Goal: Navigation & Orientation: Find specific page/section

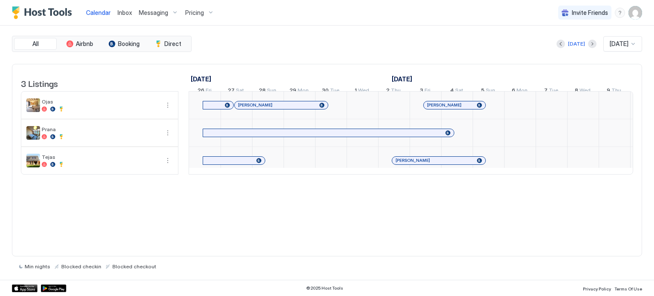
scroll to position [0, 473]
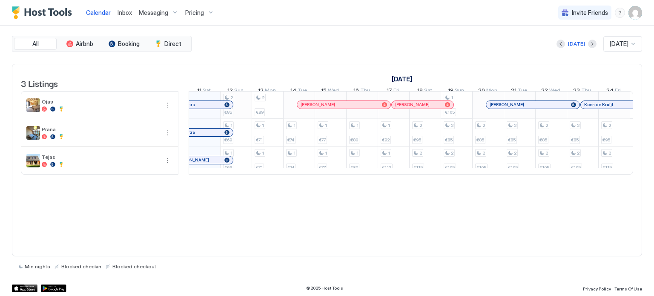
click at [233, 115] on div "2 €85 1 €69 1 €69 2 €89 1 €71 1 €71 1 €74 1 €74 1 €77 1 €77 1 €80 1 €80 1 €92 1…" at bounding box center [566, 132] width 1701 height 83
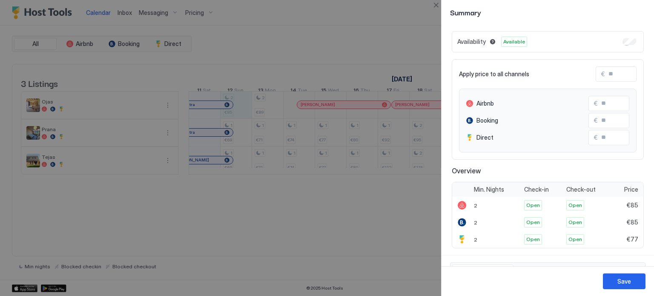
scroll to position [0, 0]
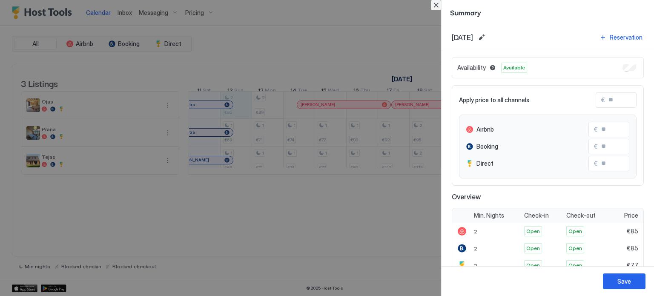
click at [437, 2] on button "Close" at bounding box center [436, 5] width 10 height 10
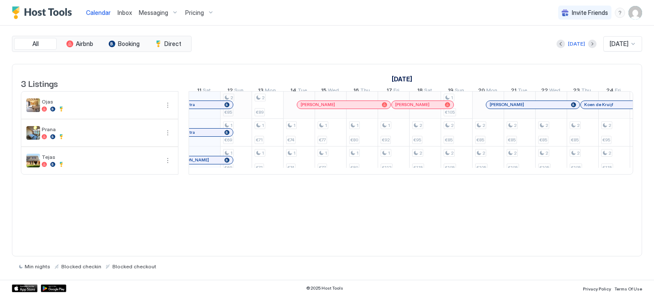
click at [229, 102] on div "2 €85 1 €69 1 €69 2 €89 1 €71 1 €71 1 €74 1 €74 1 €77 1 €77 1 €80 1 €80 1 €92 1…" at bounding box center [566, 132] width 1701 height 83
click at [229, 102] on div at bounding box center [327, 148] width 654 height 296
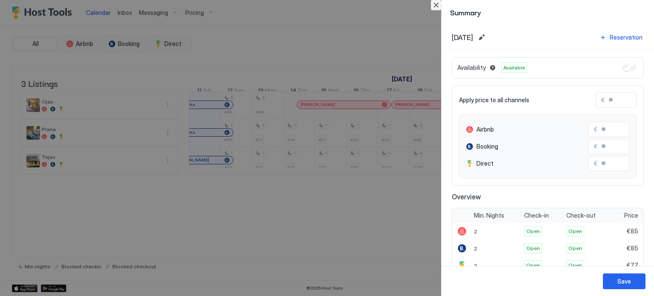
click at [433, 6] on button "Close" at bounding box center [436, 5] width 10 height 10
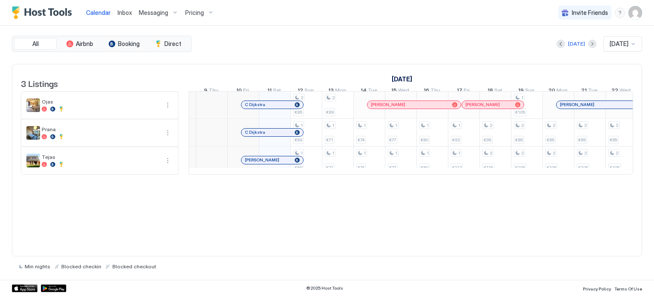
scroll to position [0, 375]
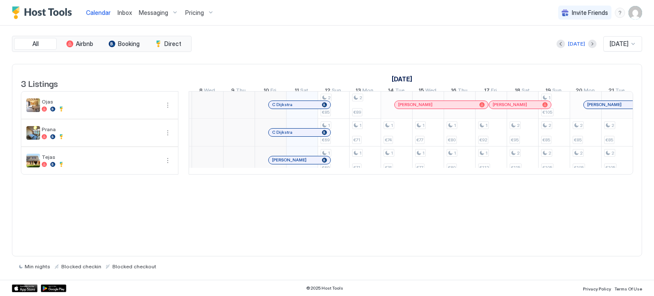
click at [154, 11] on span "Messaging" at bounding box center [153, 13] width 29 height 8
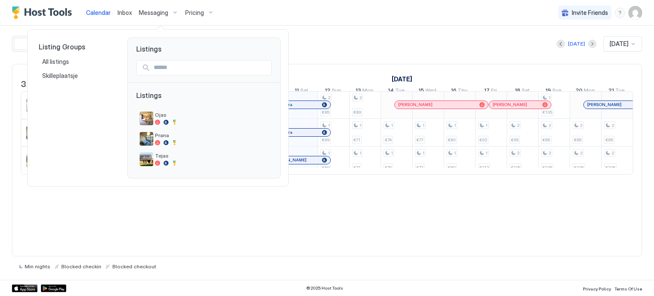
click at [202, 15] on div at bounding box center [327, 148] width 654 height 296
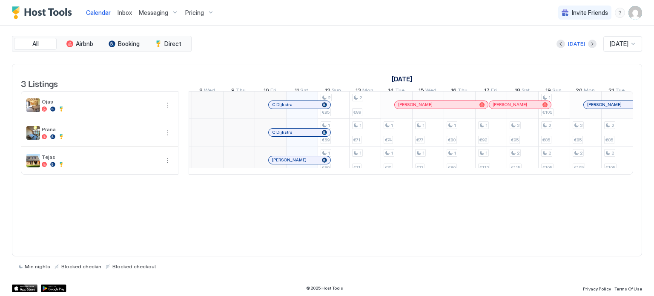
click at [200, 14] on span "Pricing" at bounding box center [194, 13] width 19 height 8
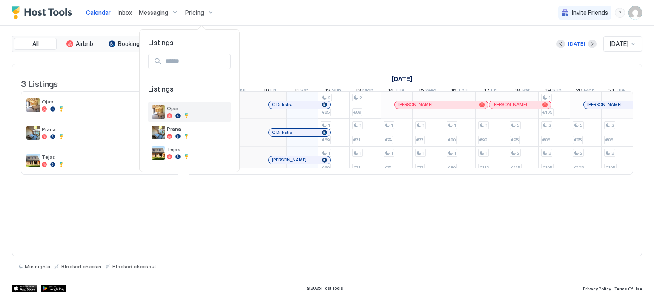
click at [177, 108] on span "Ojas" at bounding box center [197, 108] width 60 height 6
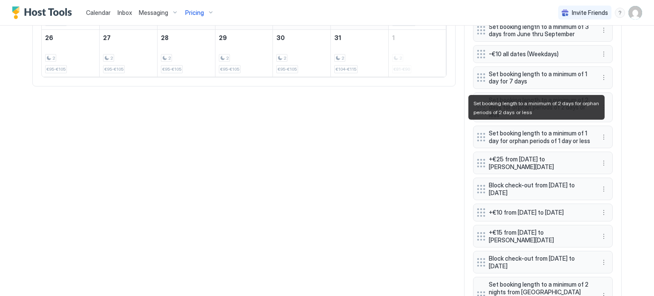
scroll to position [511, 0]
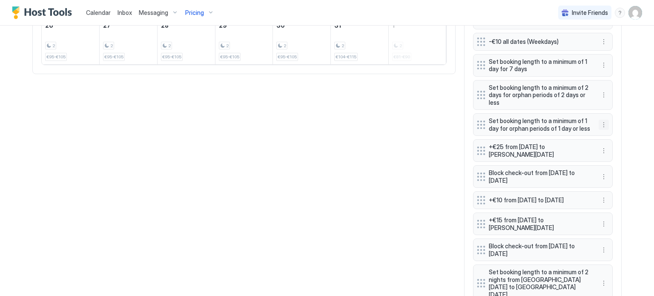
click at [600, 121] on button "More options" at bounding box center [603, 125] width 10 height 10
click at [632, 109] on div at bounding box center [327, 148] width 654 height 296
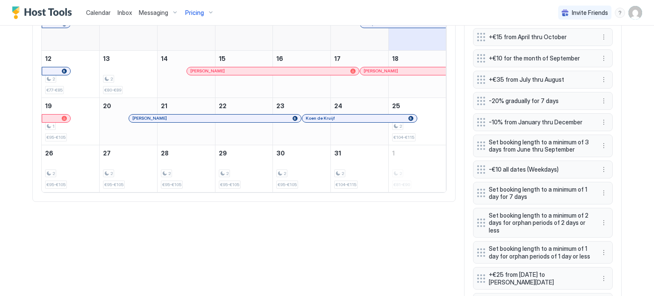
scroll to position [298, 0]
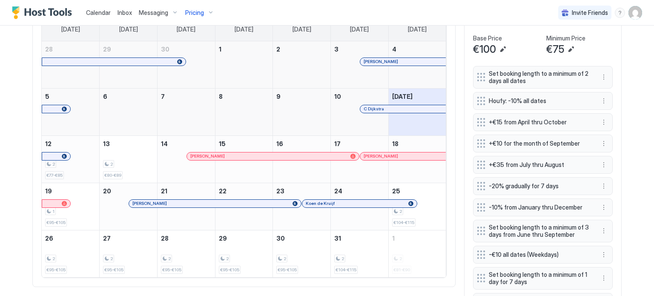
click at [75, 160] on div "2" at bounding box center [70, 164] width 51 height 8
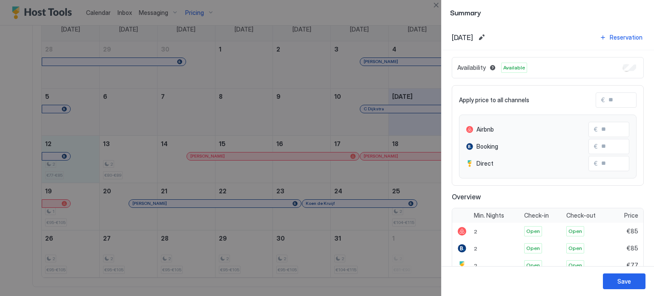
drag, startPoint x: 3, startPoint y: 162, endPoint x: 9, endPoint y: 162, distance: 6.0
click at [6, 162] on div at bounding box center [327, 148] width 654 height 296
click at [14, 160] on div at bounding box center [327, 148] width 654 height 296
click at [436, 4] on button "Close" at bounding box center [436, 5] width 10 height 10
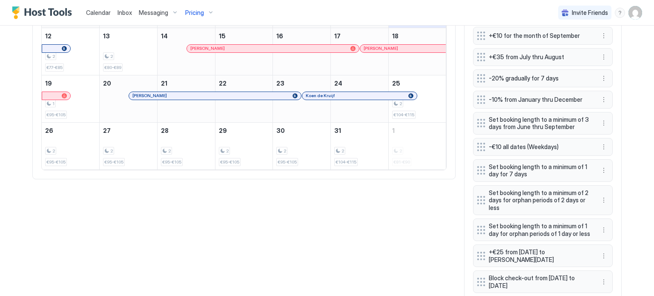
scroll to position [426, 0]
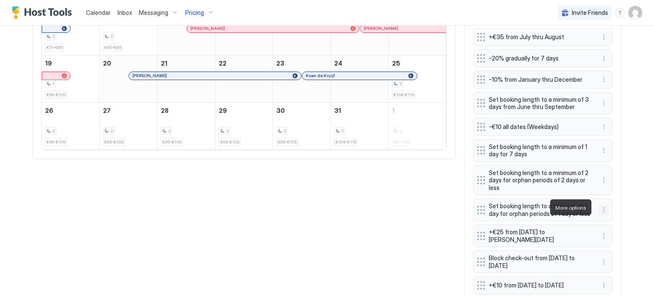
click at [600, 206] on button "More options" at bounding box center [603, 210] width 10 height 10
click at [609, 217] on span "Edit" at bounding box center [613, 219] width 9 height 6
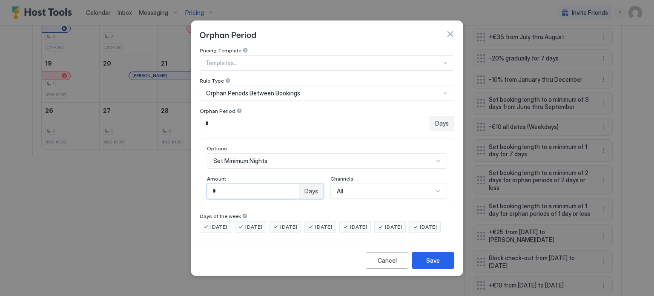
drag, startPoint x: 225, startPoint y: 186, endPoint x: 207, endPoint y: 188, distance: 18.0
click at [207, 188] on input "*" at bounding box center [252, 191] width 91 height 14
type input "*"
click at [437, 265] on div "Save" at bounding box center [433, 260] width 14 height 9
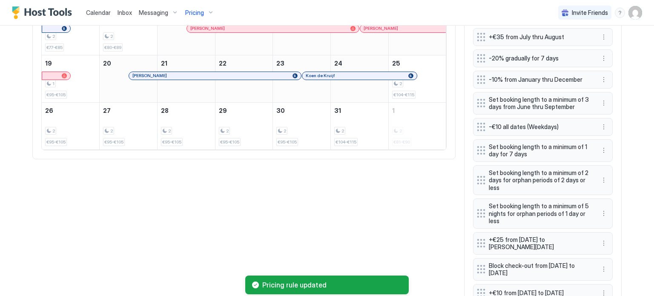
scroll to position [511, 0]
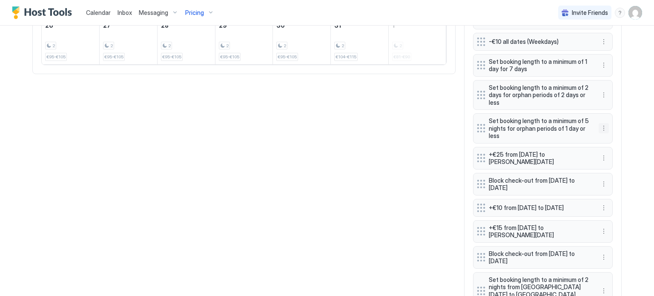
click at [600, 127] on button "More options" at bounding box center [603, 128] width 10 height 10
click at [603, 134] on div "Edit" at bounding box center [608, 137] width 19 height 6
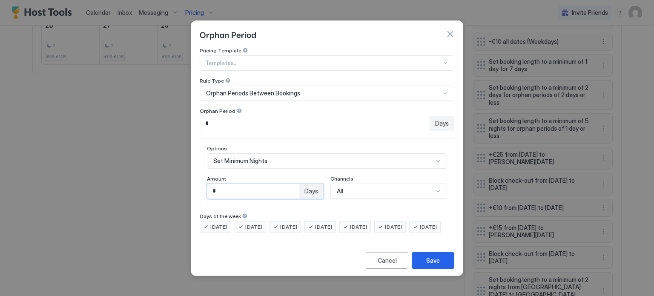
drag, startPoint x: 232, startPoint y: 185, endPoint x: 207, endPoint y: 190, distance: 26.0
click at [207, 190] on input "*" at bounding box center [252, 191] width 91 height 14
type input "*"
drag, startPoint x: 273, startPoint y: 120, endPoint x: 256, endPoint y: 120, distance: 17.0
click at [256, 120] on input "*" at bounding box center [314, 123] width 229 height 14
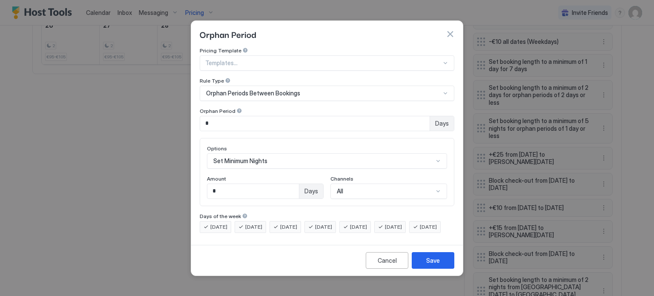
click at [236, 108] on div at bounding box center [239, 111] width 6 height 6
drag, startPoint x: 240, startPoint y: 181, endPoint x: 193, endPoint y: 183, distance: 46.8
click at [193, 183] on div "Pricing Template Templates... Rule Type Orphan Periods Between Bookings Orphan …" at bounding box center [327, 144] width 272 height 194
click at [434, 265] on div "Save" at bounding box center [433, 260] width 14 height 9
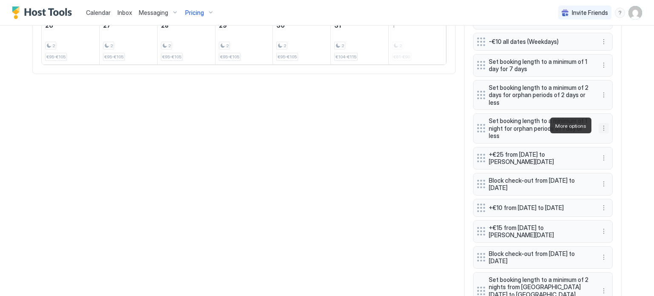
click at [598, 123] on button "More options" at bounding box center [603, 128] width 10 height 10
click at [602, 139] on div "Edit" at bounding box center [608, 137] width 19 height 6
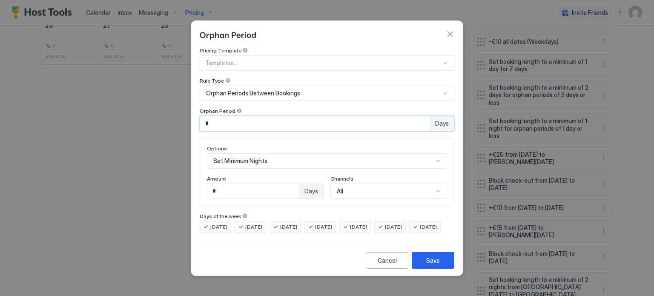
drag, startPoint x: 226, startPoint y: 114, endPoint x: 189, endPoint y: 115, distance: 37.5
click at [189, 115] on div "Orphan Period Pricing Template Templates... Rule Type Orphan Periods Between Bo…" at bounding box center [327, 148] width 654 height 296
type input "*"
click at [429, 265] on div "Save" at bounding box center [433, 260] width 14 height 9
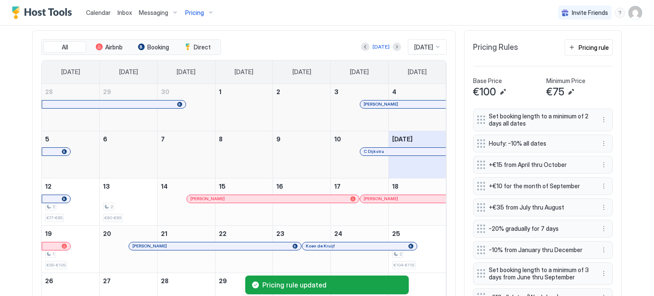
scroll to position [340, 0]
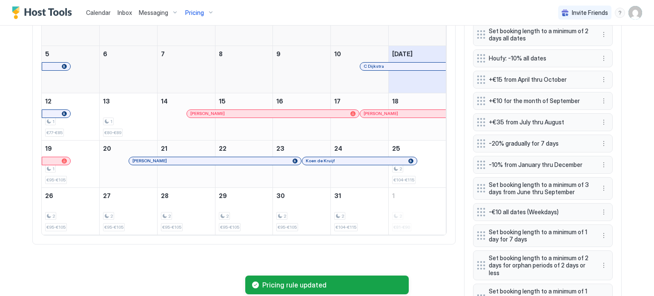
click at [104, 12] on span "Calendar" at bounding box center [98, 12] width 25 height 7
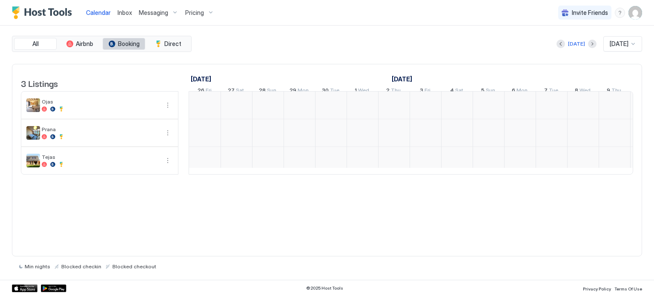
scroll to position [0, 473]
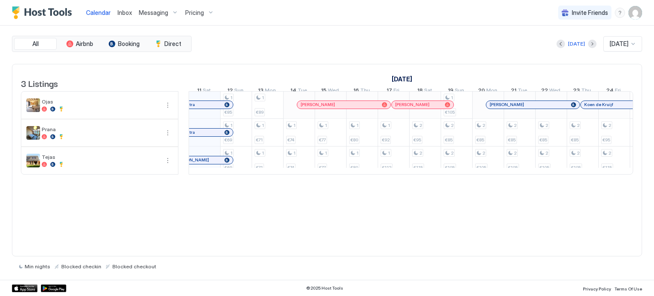
click at [209, 135] on div "C Dijkstra" at bounding box center [197, 132] width 46 height 6
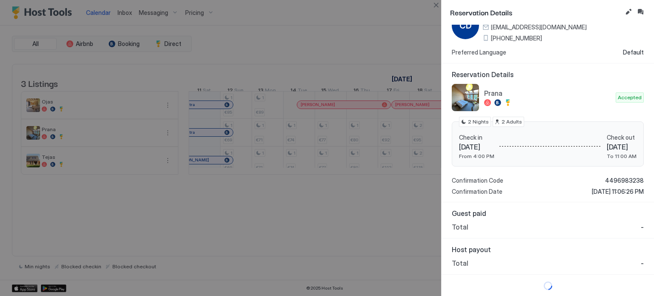
scroll to position [0, 0]
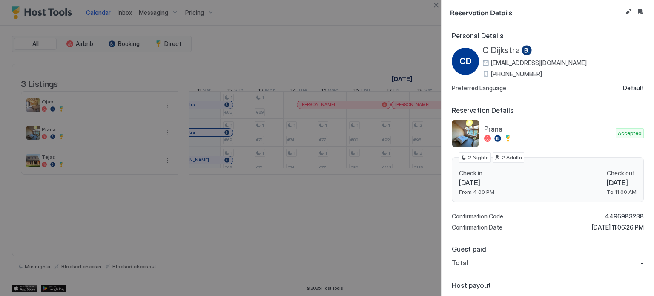
drag, startPoint x: 380, startPoint y: 181, endPoint x: 337, endPoint y: 185, distance: 42.7
click at [337, 185] on div at bounding box center [327, 148] width 654 height 296
click at [283, 181] on div at bounding box center [327, 148] width 654 height 296
click at [285, 214] on div at bounding box center [327, 148] width 654 height 296
click at [438, 8] on button "Close" at bounding box center [436, 5] width 10 height 10
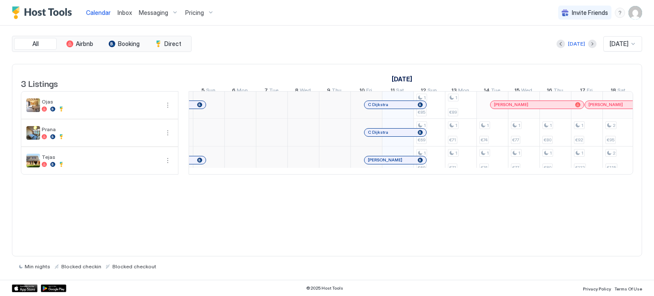
scroll to position [0, 265]
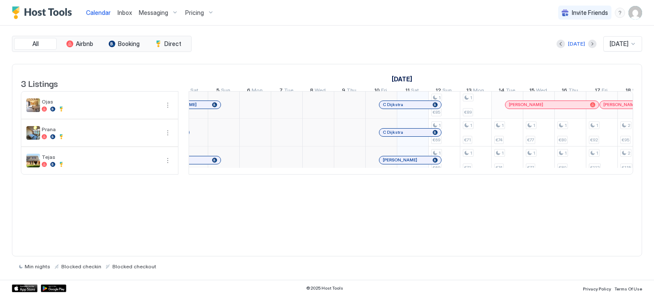
click at [415, 107] on div "C Dijkstra" at bounding box center [410, 105] width 55 height 6
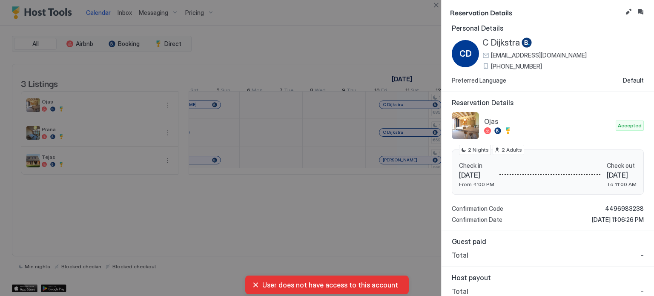
scroll to position [0, 0]
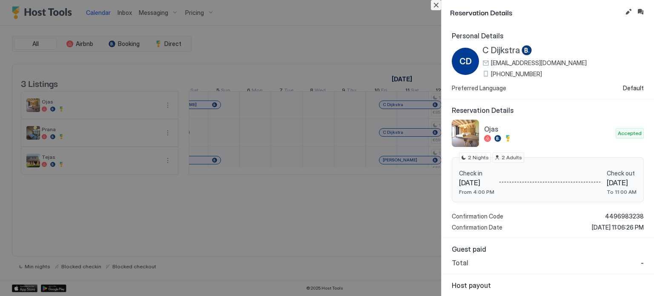
click at [434, 4] on button "Close" at bounding box center [436, 5] width 10 height 10
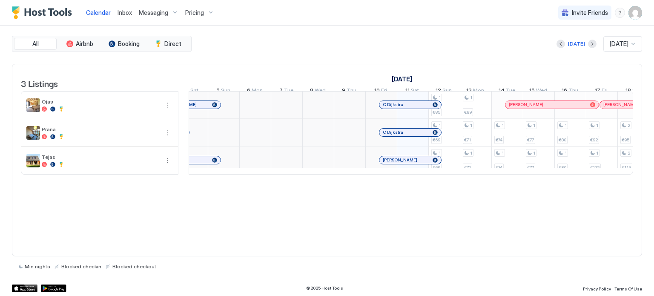
click at [409, 134] on div "C Dijkstra" at bounding box center [410, 133] width 62 height 8
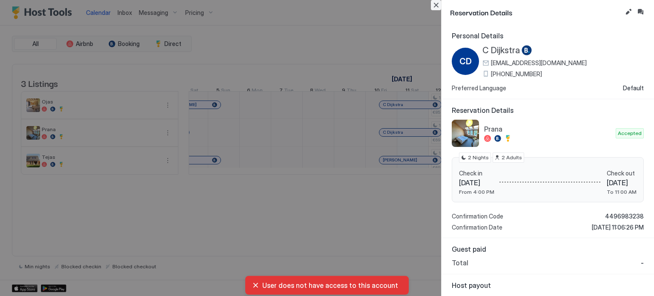
click at [440, 9] on button "Close" at bounding box center [436, 5] width 10 height 10
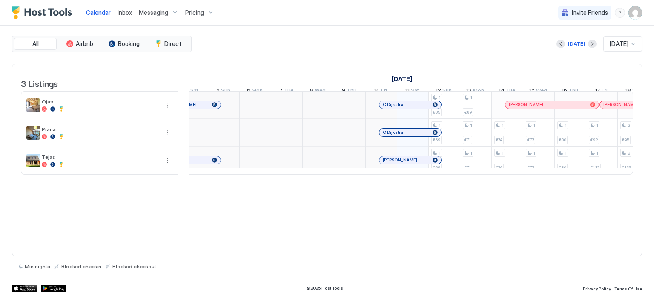
click at [410, 135] on div "C Dijkstra" at bounding box center [406, 132] width 46 height 6
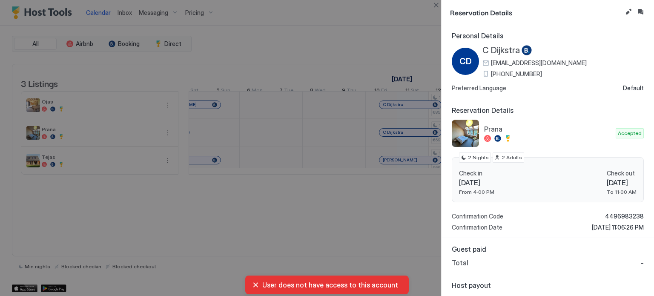
scroll to position [36, 0]
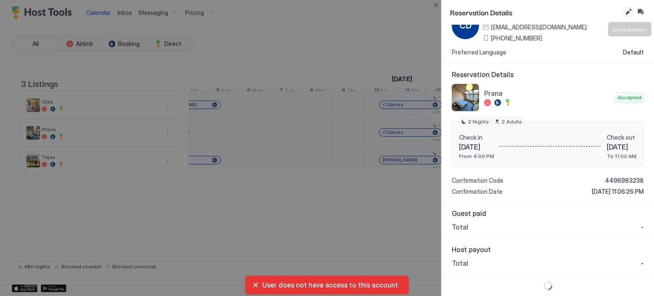
click at [625, 14] on button "Edit reservation" at bounding box center [628, 12] width 10 height 10
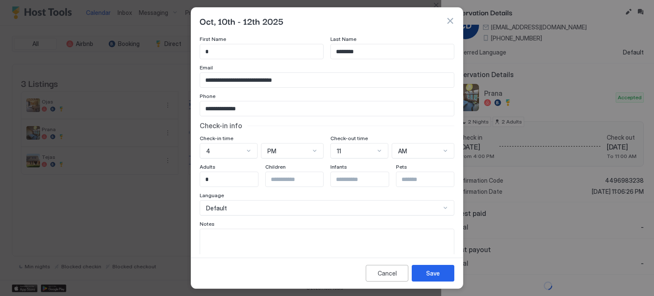
scroll to position [0, 0]
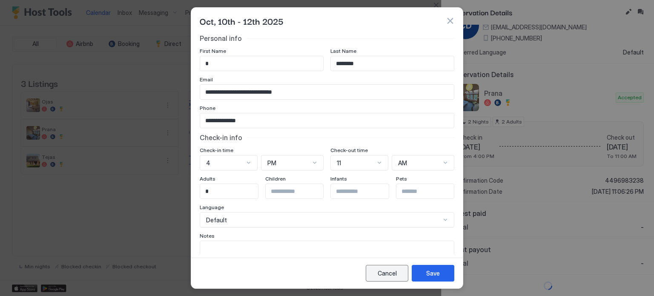
click at [385, 272] on div "Cancel" at bounding box center [386, 273] width 19 height 9
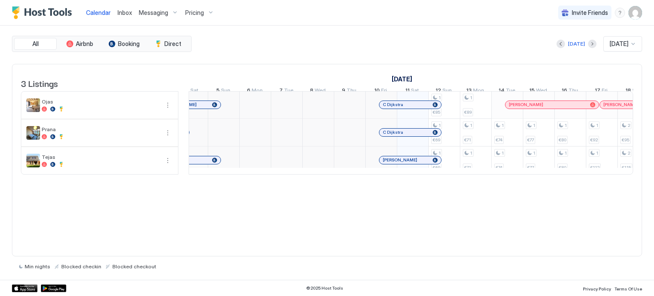
click at [417, 135] on div "C Dijkstra" at bounding box center [406, 132] width 46 height 6
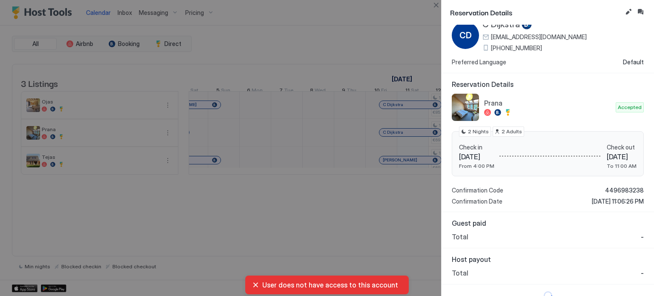
scroll to position [36, 0]
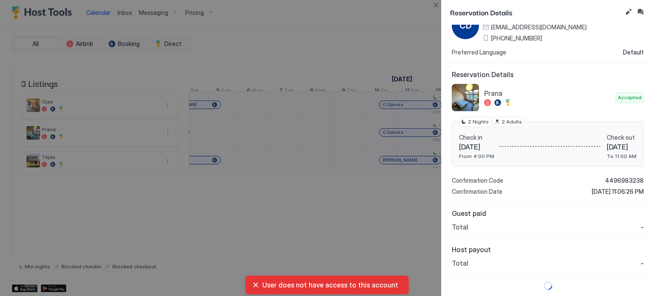
drag, startPoint x: 373, startPoint y: 215, endPoint x: 399, endPoint y: 149, distance: 71.8
click at [373, 214] on div at bounding box center [327, 148] width 654 height 296
click at [408, 137] on div at bounding box center [327, 148] width 654 height 296
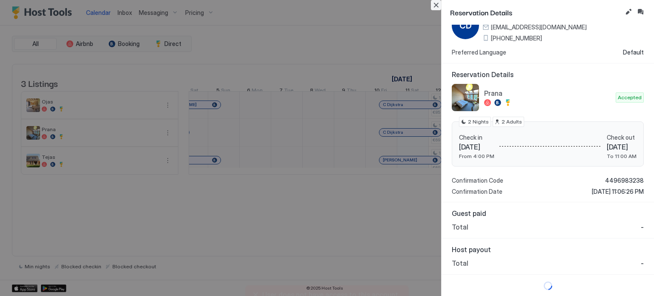
click at [432, 6] on button "Close" at bounding box center [436, 5] width 10 height 10
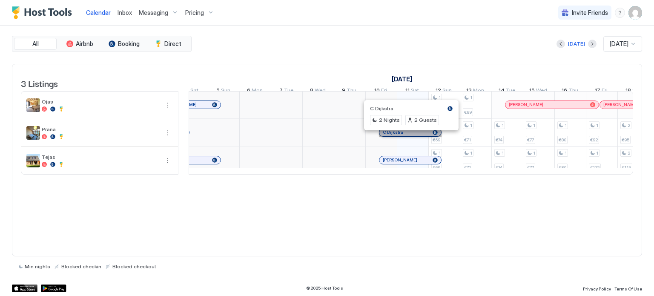
drag, startPoint x: 409, startPoint y: 139, endPoint x: 393, endPoint y: 138, distance: 15.8
click at [393, 135] on div "C Dijkstra" at bounding box center [410, 132] width 55 height 6
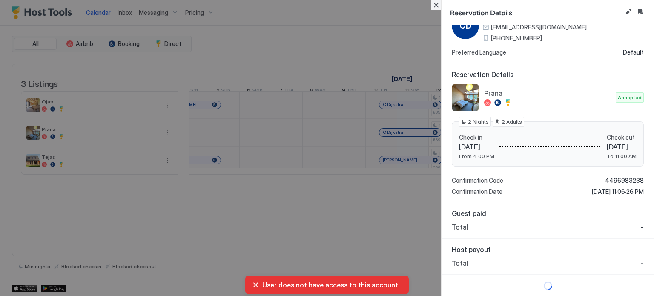
click at [437, 6] on button "Close" at bounding box center [436, 5] width 10 height 10
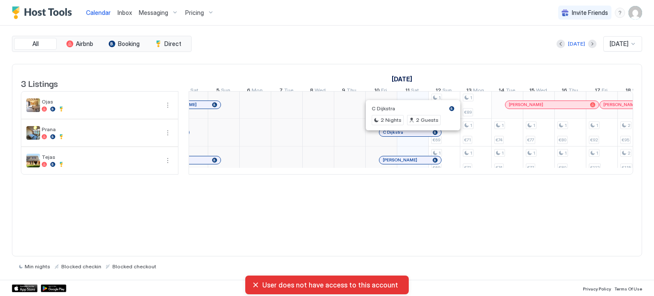
drag, startPoint x: 411, startPoint y: 135, endPoint x: 403, endPoint y: 105, distance: 31.3
click at [403, 105] on div "Calendar Inbox Messaging Pricing Invite Friends SD All Airbnb Booking Direct To…" at bounding box center [327, 148] width 654 height 296
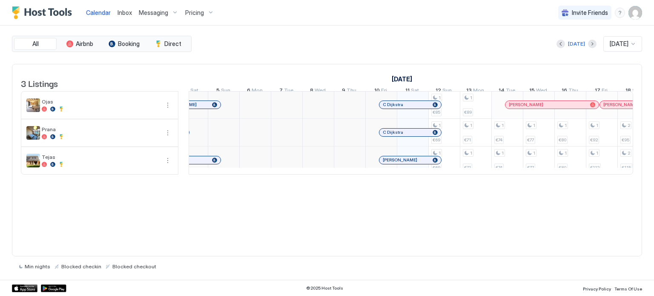
drag, startPoint x: 417, startPoint y: 137, endPoint x: 318, endPoint y: 139, distance: 98.8
click at [140, 40] on button "Booking" at bounding box center [124, 44] width 43 height 12
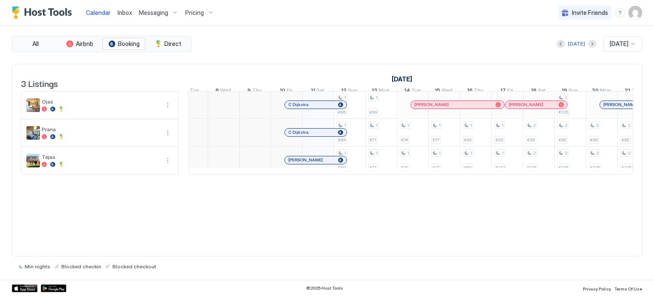
scroll to position [0, 428]
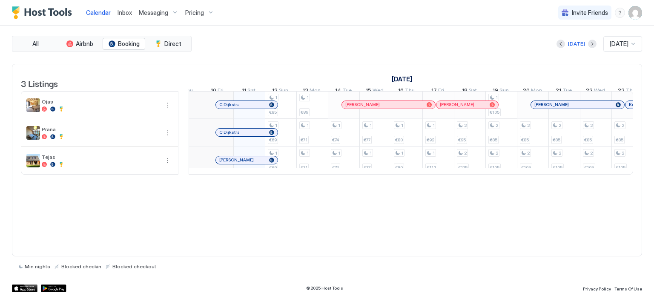
click at [246, 135] on div "C Dijkstra" at bounding box center [242, 132] width 46 height 6
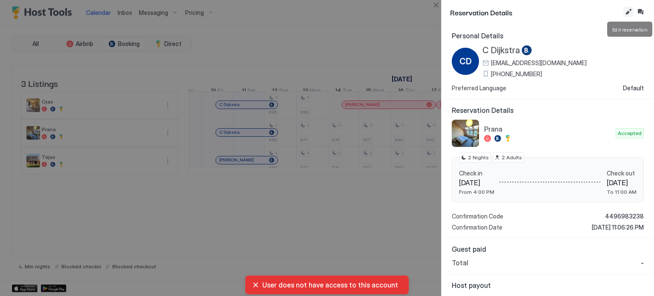
click at [627, 12] on button "Edit reservation" at bounding box center [628, 12] width 10 height 10
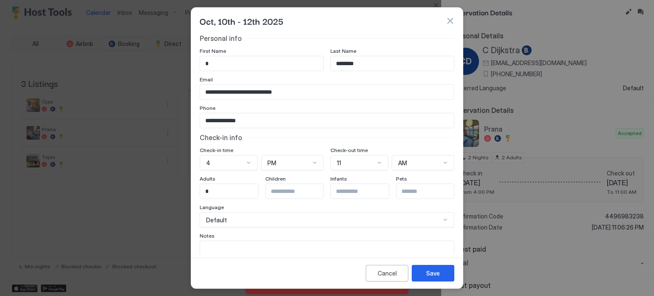
scroll to position [37, 0]
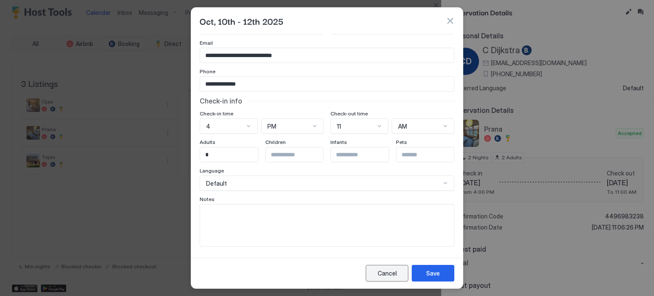
click at [395, 272] on div "Cancel" at bounding box center [386, 273] width 19 height 9
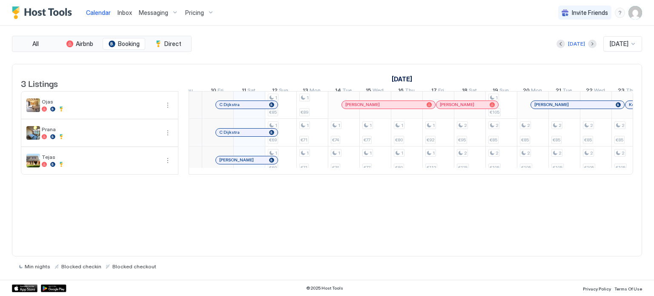
click at [257, 135] on div "C Dijkstra" at bounding box center [242, 132] width 46 height 6
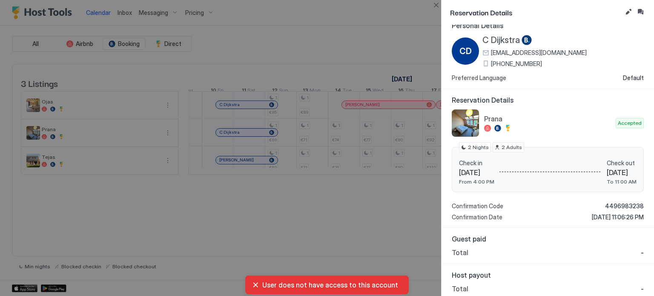
scroll to position [0, 0]
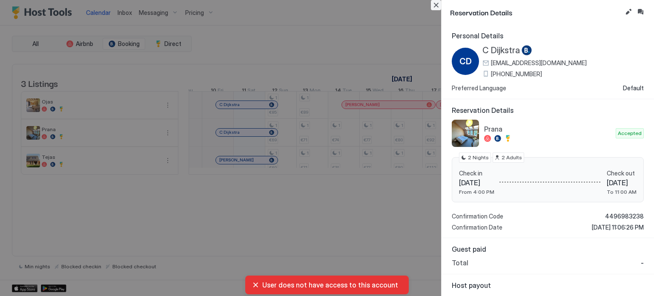
click at [436, 6] on button "Close" at bounding box center [436, 5] width 10 height 10
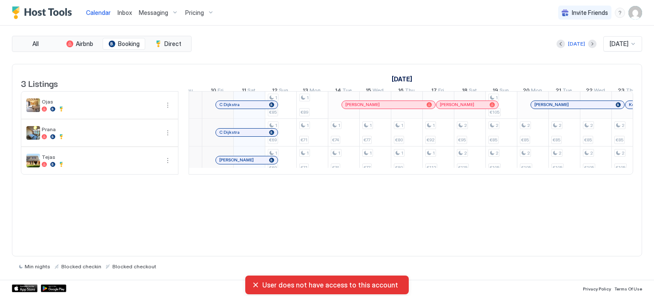
click at [187, 11] on span "Pricing" at bounding box center [194, 13] width 19 height 8
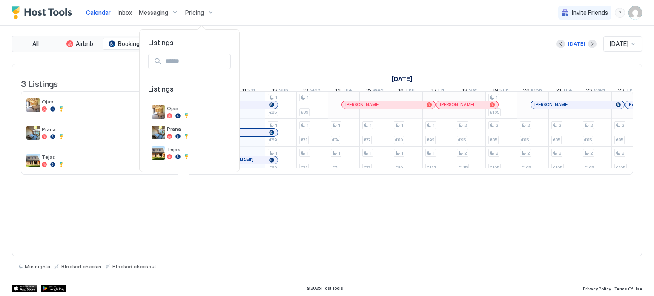
click at [112, 45] on div at bounding box center [327, 148] width 654 height 296
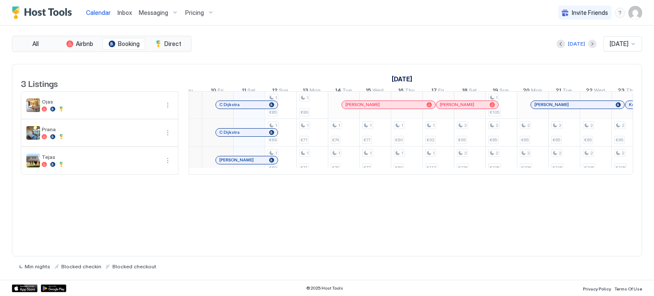
click at [151, 12] on span "Messaging" at bounding box center [153, 13] width 29 height 8
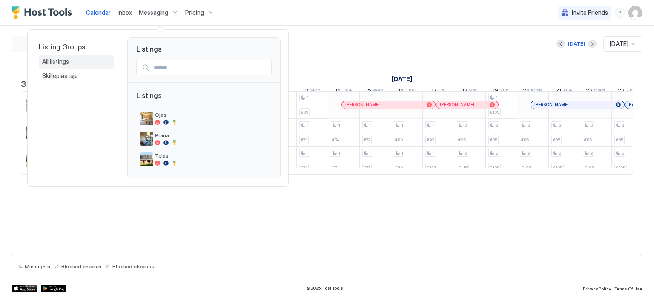
click at [66, 62] on span "All listings" at bounding box center [56, 62] width 28 height 8
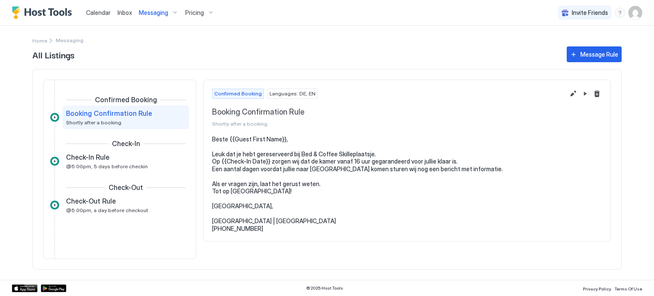
click at [126, 10] on span "Inbox" at bounding box center [124, 12] width 14 height 7
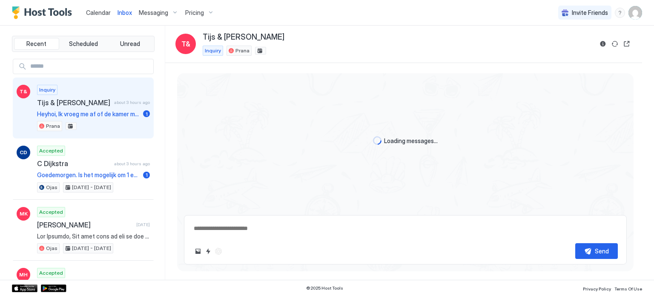
click at [93, 11] on span "Calendar" at bounding box center [98, 12] width 25 height 7
type textarea "*"
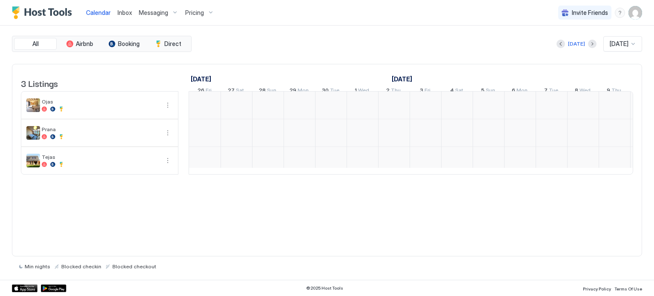
scroll to position [0, 473]
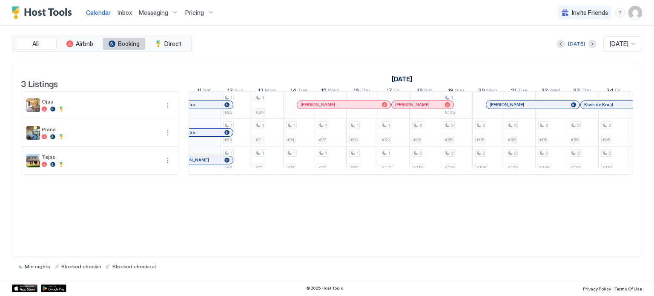
click at [124, 44] on span "Booking" at bounding box center [129, 44] width 22 height 8
click at [117, 46] on button "Booking" at bounding box center [124, 44] width 43 height 12
click at [43, 9] on img "Host Tools Logo" at bounding box center [44, 12] width 64 height 13
click at [634, 13] on img "User profile" at bounding box center [635, 13] width 14 height 14
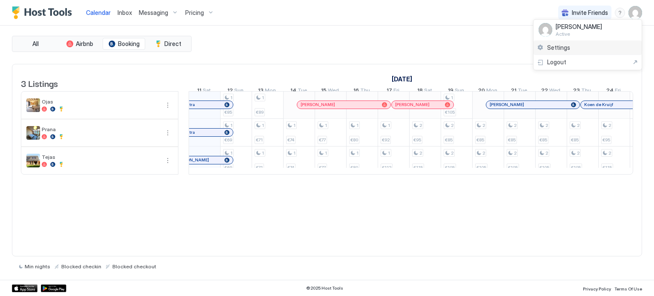
click at [565, 44] on span "Settings" at bounding box center [558, 48] width 23 height 8
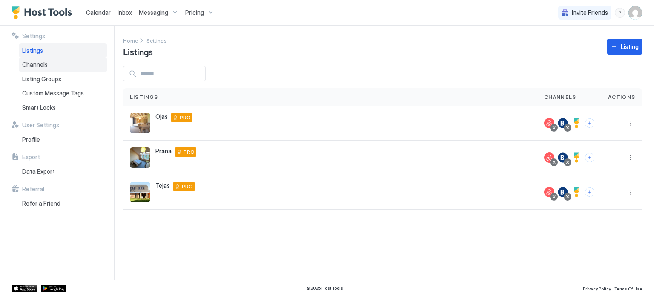
click at [40, 65] on span "Channels" at bounding box center [35, 65] width 26 height 8
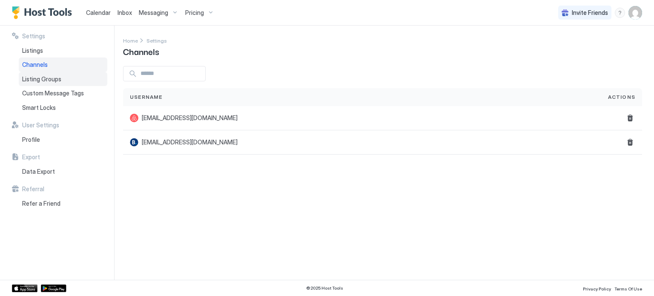
click at [46, 83] on div "Listing Groups" at bounding box center [63, 79] width 89 height 14
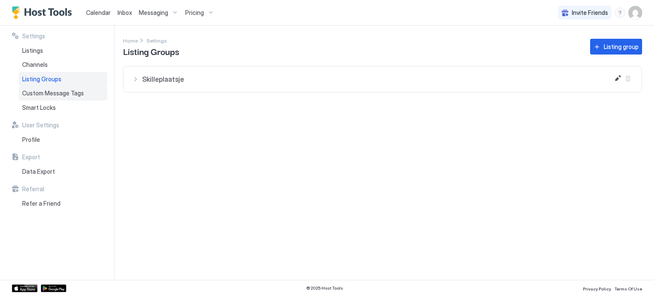
click at [55, 91] on span "Custom Message Tags" at bounding box center [53, 93] width 62 height 8
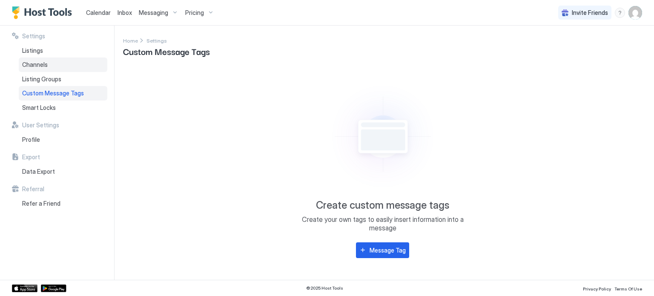
click at [46, 65] on span "Channels" at bounding box center [35, 65] width 26 height 8
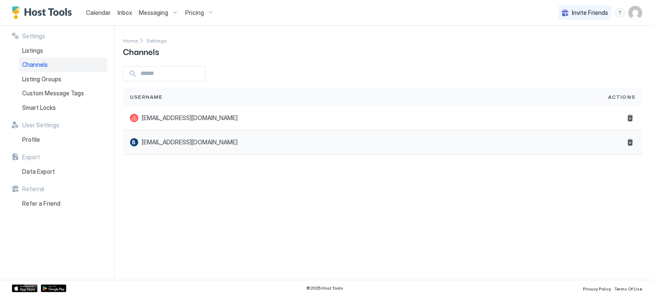
click at [201, 142] on span "evertmalschaert@gmail.com" at bounding box center [190, 142] width 96 height 8
click at [40, 77] on span "Listing Groups" at bounding box center [41, 79] width 39 height 8
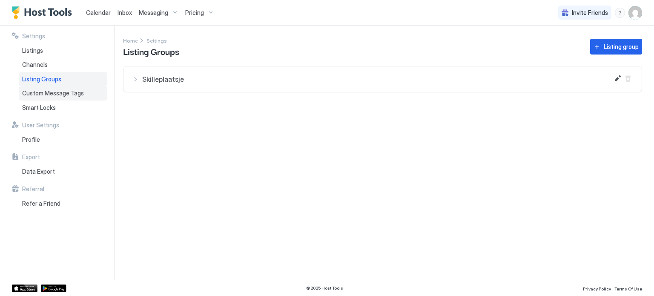
click at [43, 98] on div "Custom Message Tags" at bounding box center [63, 93] width 89 height 14
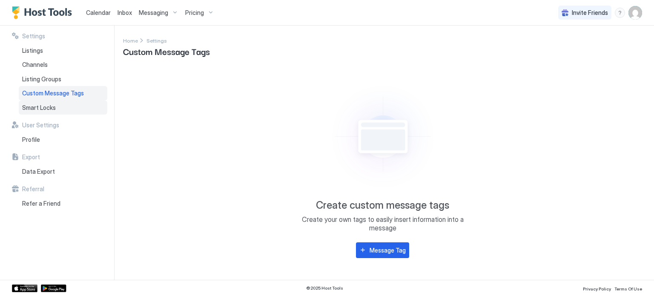
click at [42, 109] on span "Smart Locks" at bounding box center [39, 108] width 34 height 8
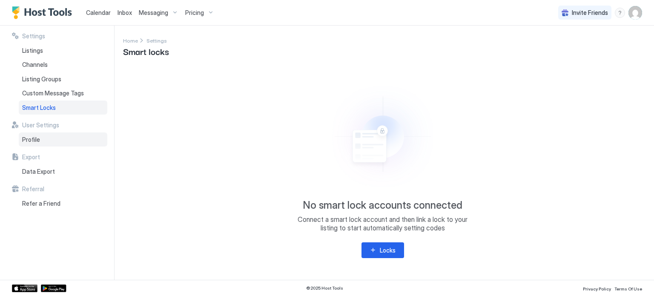
click at [27, 133] on div "Profile" at bounding box center [63, 139] width 89 height 14
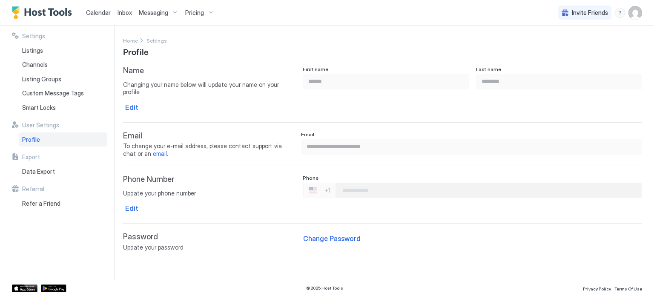
click at [110, 11] on div "Calendar" at bounding box center [98, 13] width 31 height 16
drag, startPoint x: 57, startPoint y: 14, endPoint x: 88, endPoint y: 21, distance: 31.6
click at [57, 13] on img "Host Tools Logo" at bounding box center [44, 12] width 64 height 13
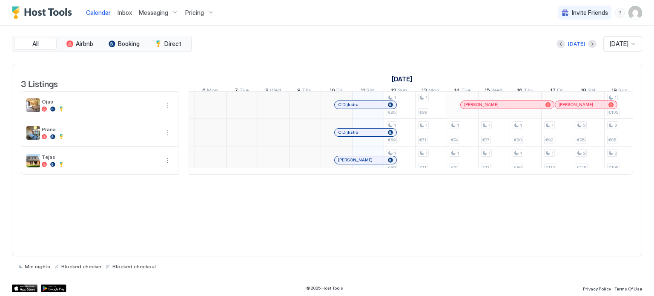
click at [635, 12] on img "User profile" at bounding box center [635, 13] width 14 height 14
click at [623, 11] on div at bounding box center [327, 148] width 654 height 296
click at [620, 16] on div "menu" at bounding box center [620, 13] width 10 height 10
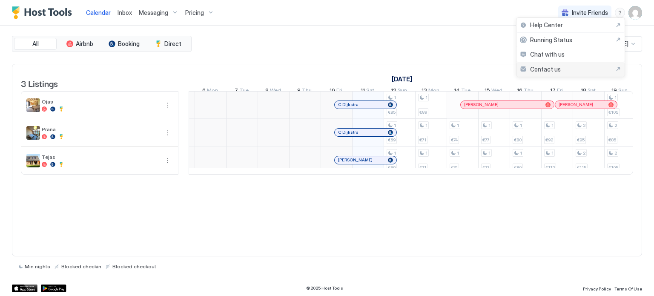
click at [557, 70] on span "Contact us" at bounding box center [545, 70] width 31 height 8
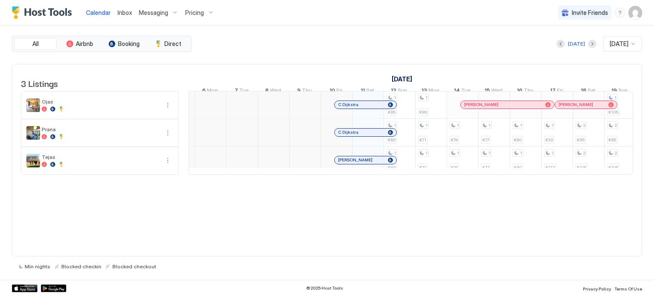
click at [621, 13] on div "menu" at bounding box center [620, 13] width 10 height 10
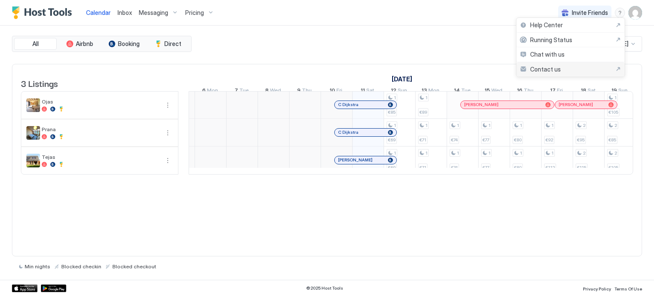
click at [569, 68] on div "Contact us" at bounding box center [570, 70] width 101 height 8
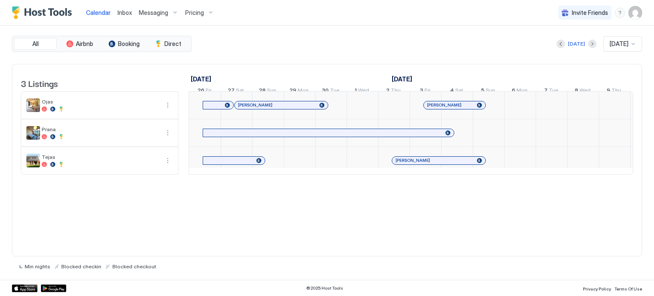
scroll to position [0, 473]
